Goal: Information Seeking & Learning: Learn about a topic

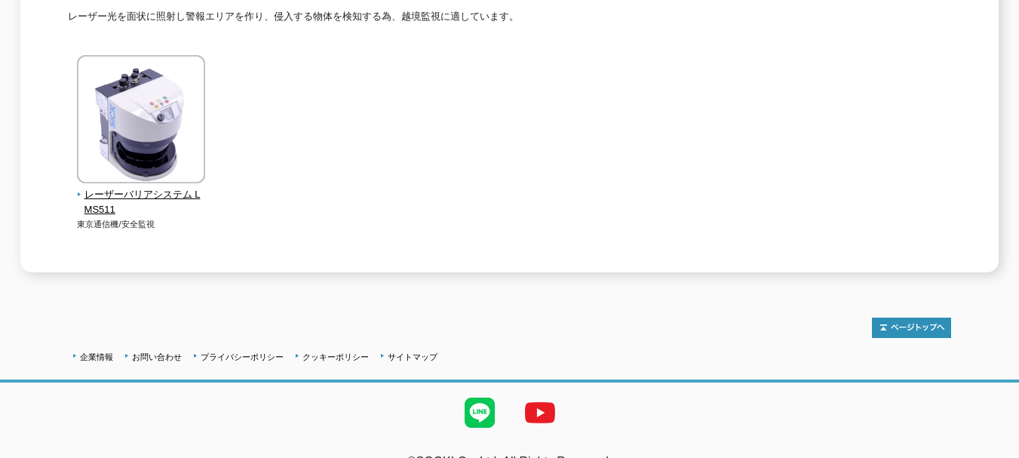
scroll to position [195, 0]
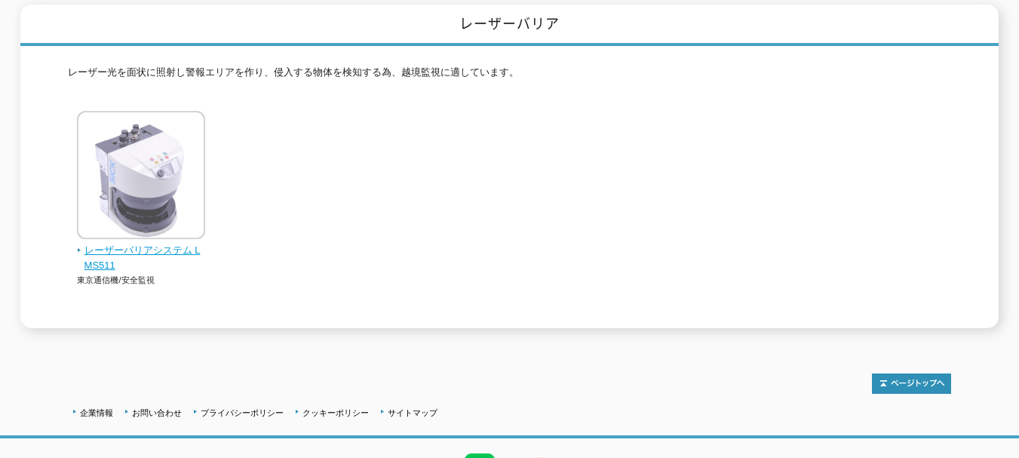
click at [166, 243] on span "レーザーバリアシステム LMS511" at bounding box center [141, 259] width 129 height 32
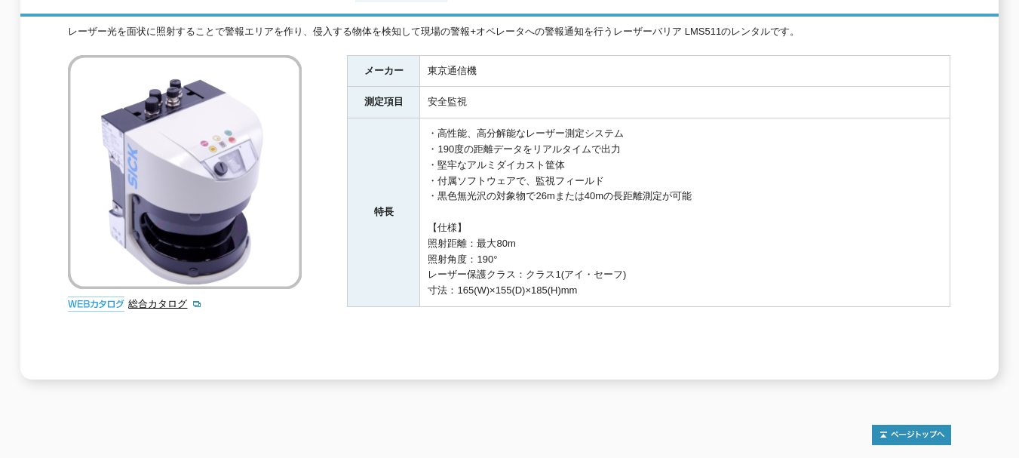
scroll to position [226, 0]
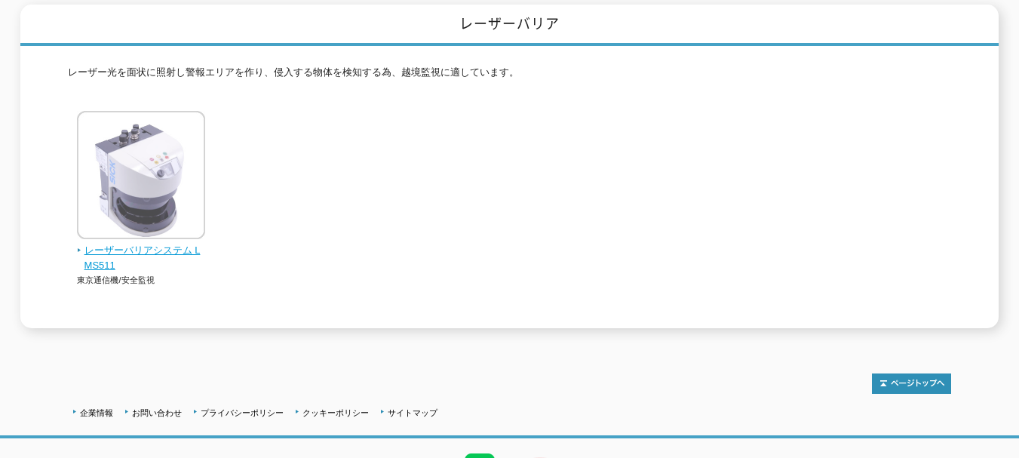
click at [130, 170] on img at bounding box center [141, 177] width 128 height 132
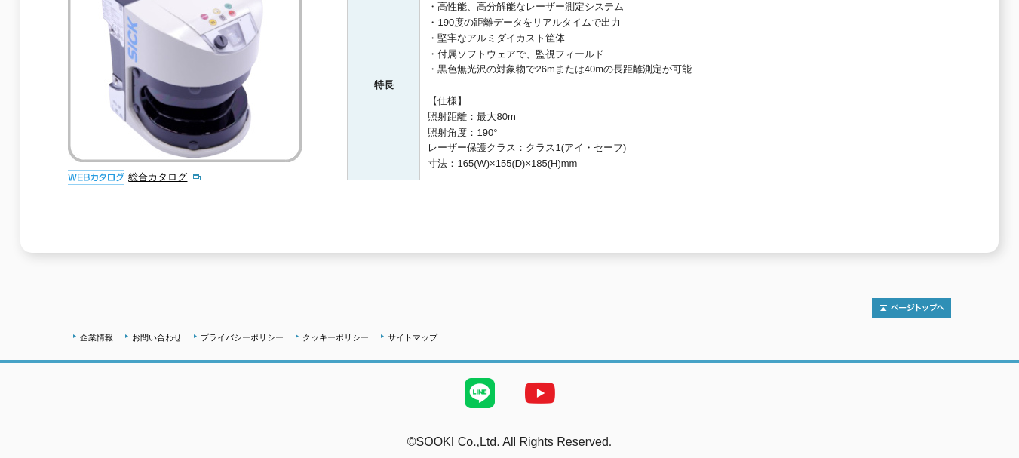
scroll to position [51, 0]
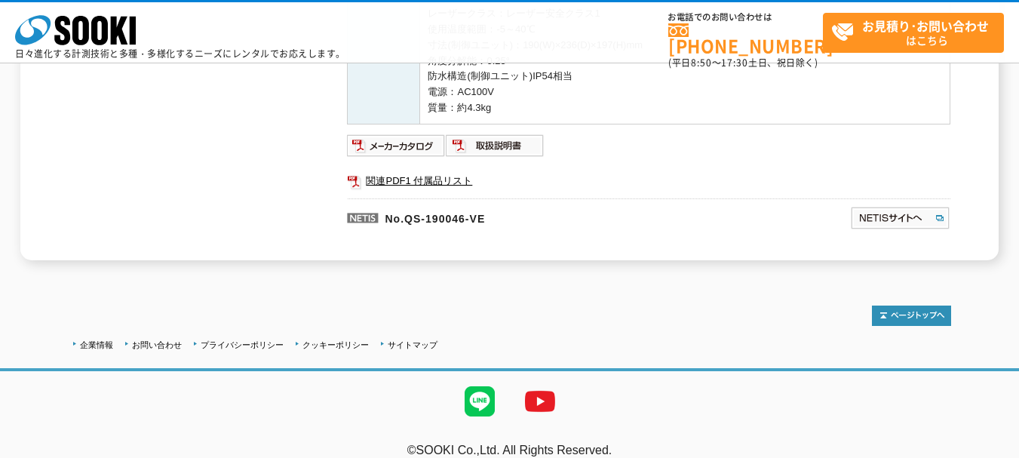
scroll to position [575, 0]
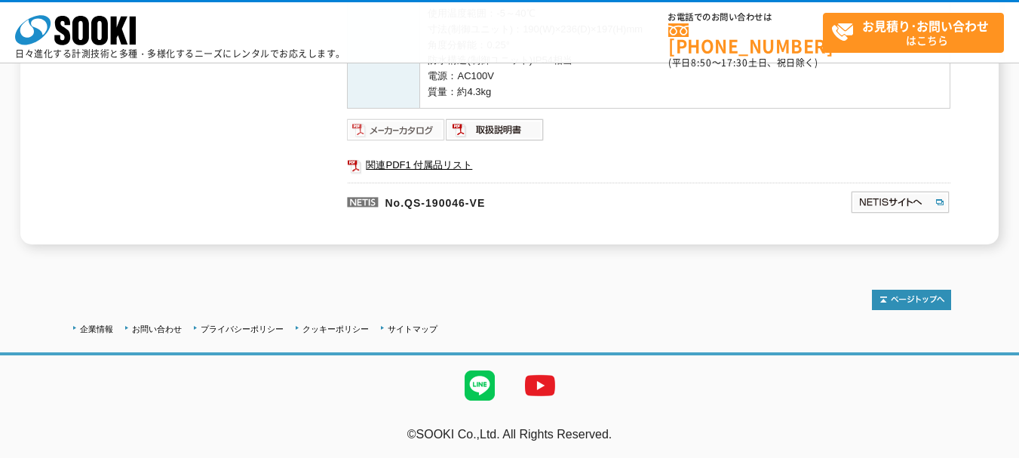
click at [413, 131] on img at bounding box center [396, 130] width 99 height 24
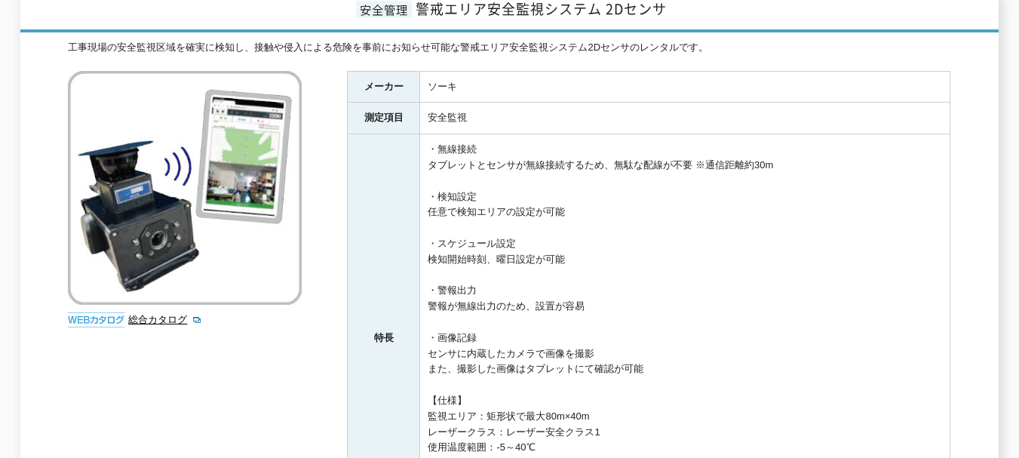
scroll to position [47, 0]
